Goal: Register for event/course

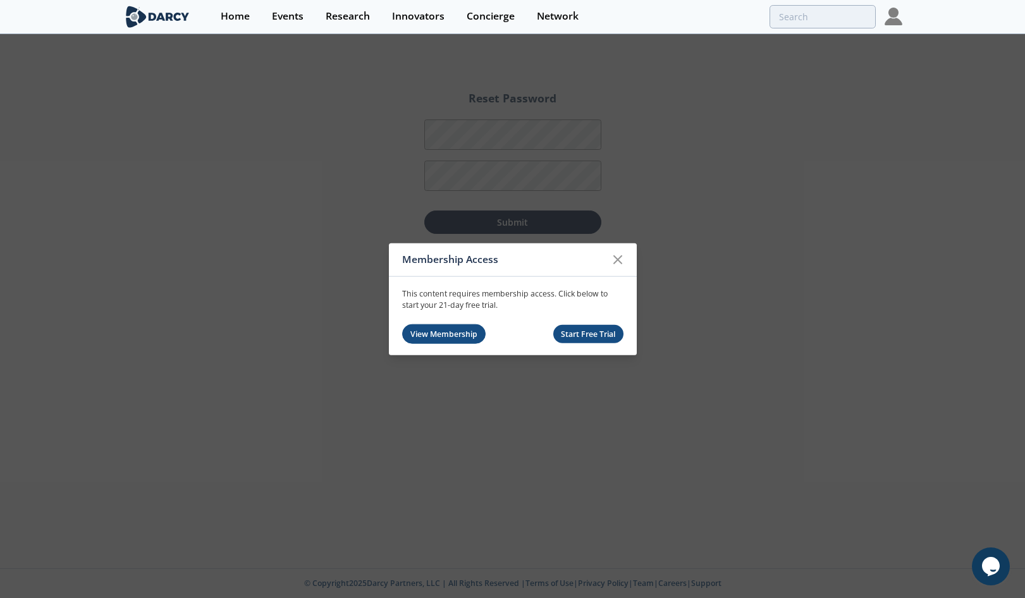
click at [455, 336] on link "View Membership" at bounding box center [444, 334] width 84 height 20
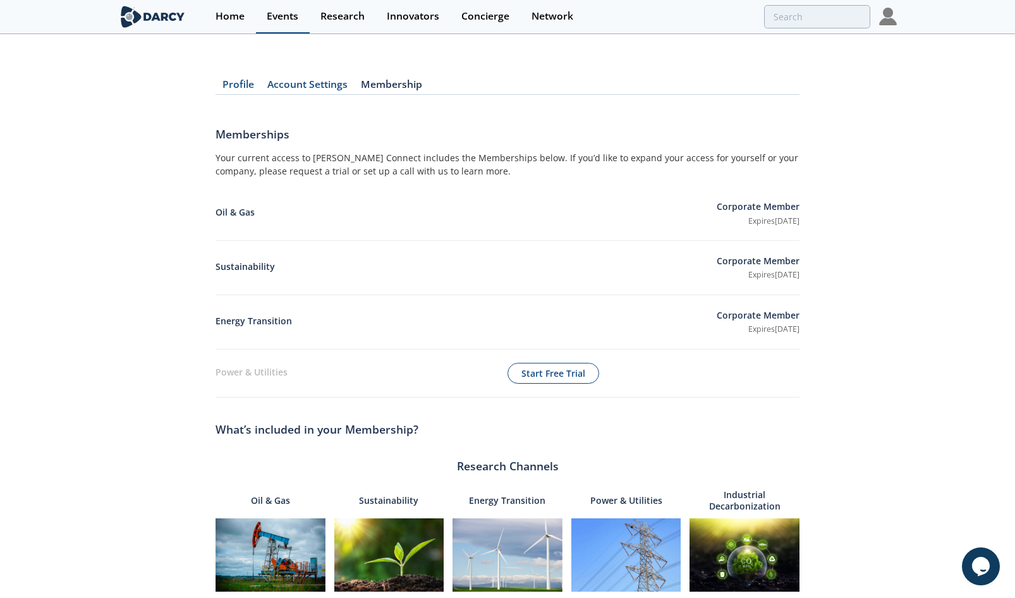
click at [284, 12] on div "Events" at bounding box center [283, 16] width 32 height 10
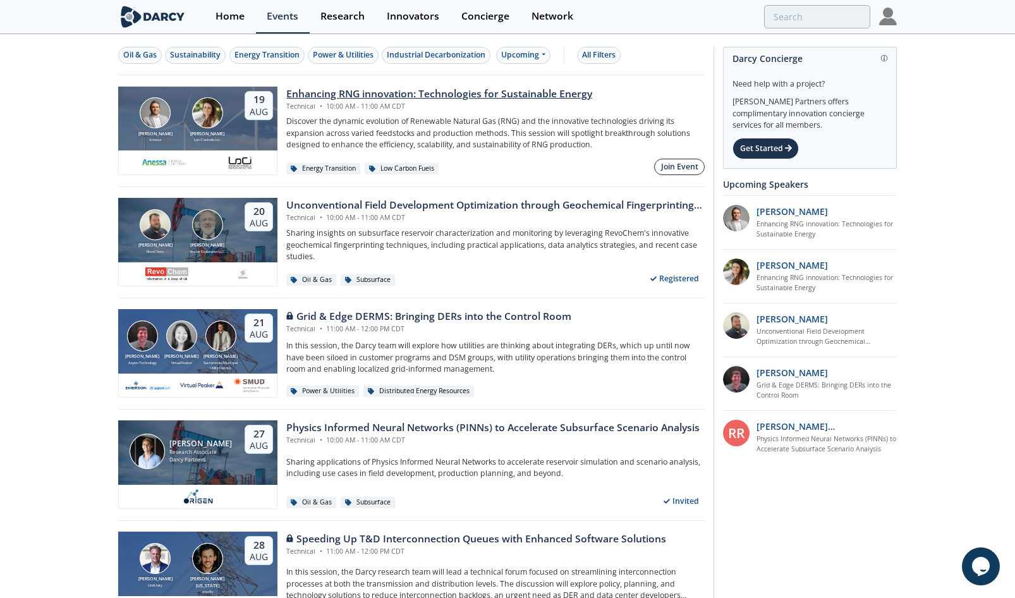
click at [678, 166] on div "Join Event" at bounding box center [679, 166] width 37 height 11
